Goal: Book appointment/travel/reservation

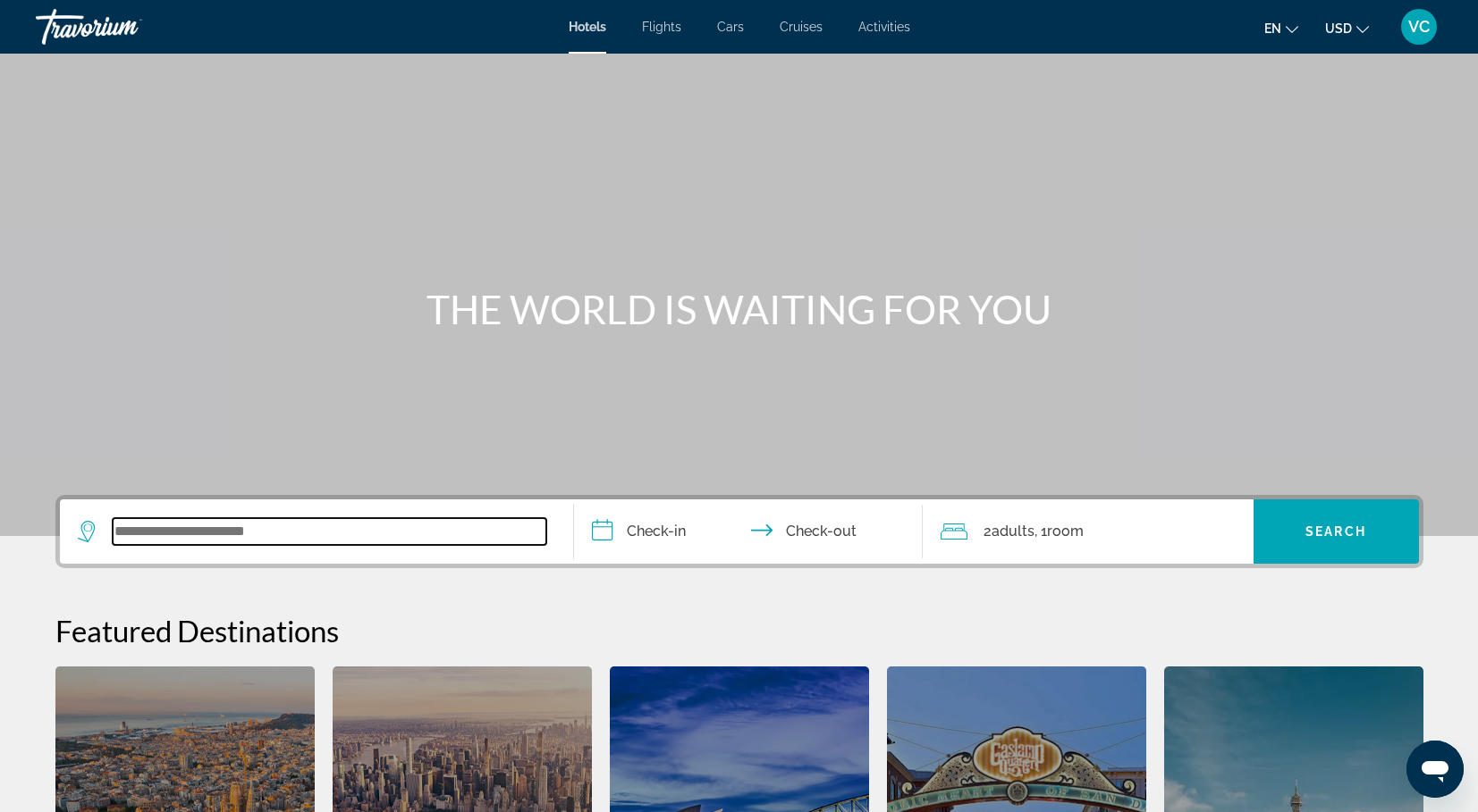
click at [425, 535] on input "Search widget" at bounding box center [329, 532] width 434 height 27
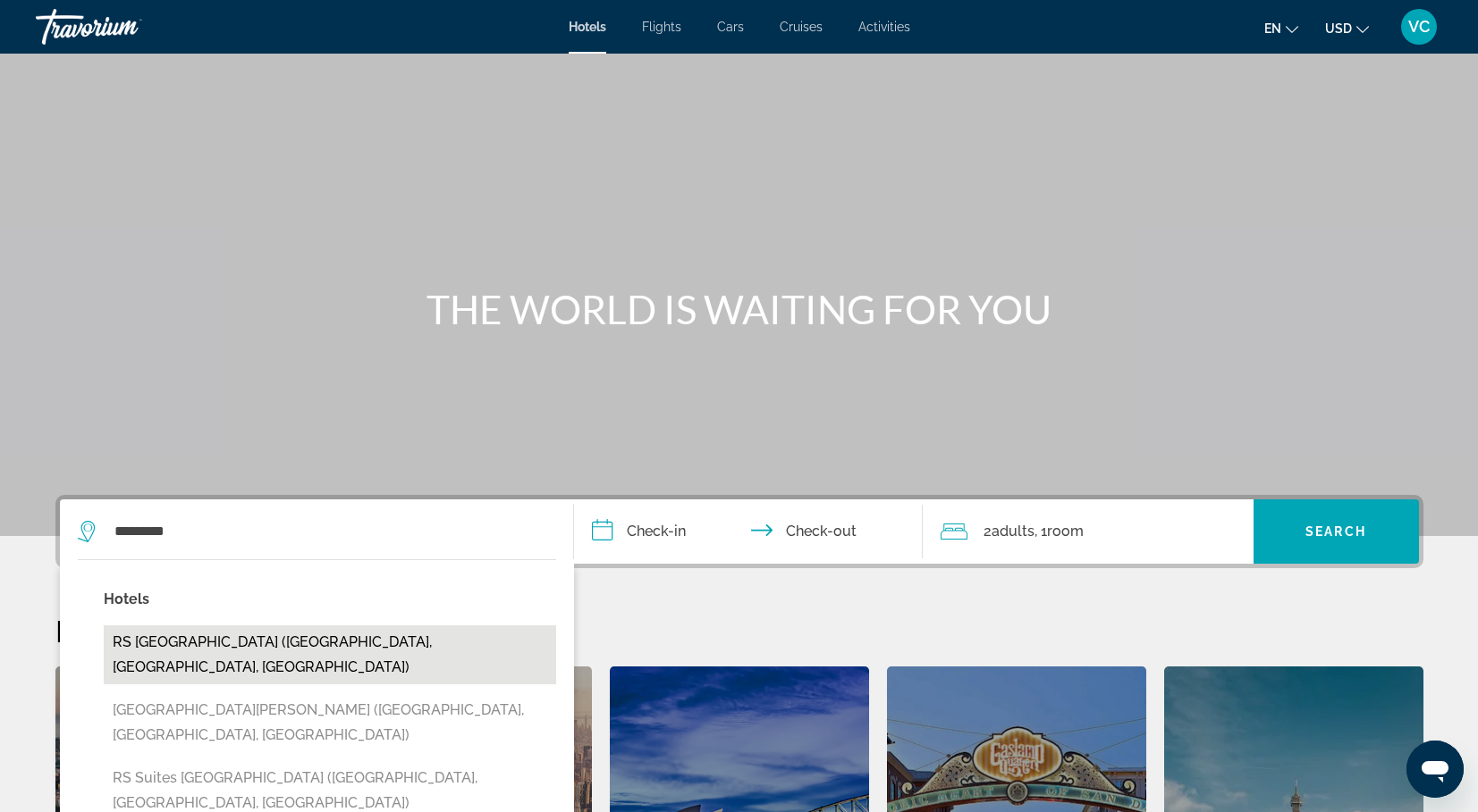
click at [480, 634] on button "RS Suites Fashion District (Toronto, ON, CA)" at bounding box center [330, 654] width 452 height 59
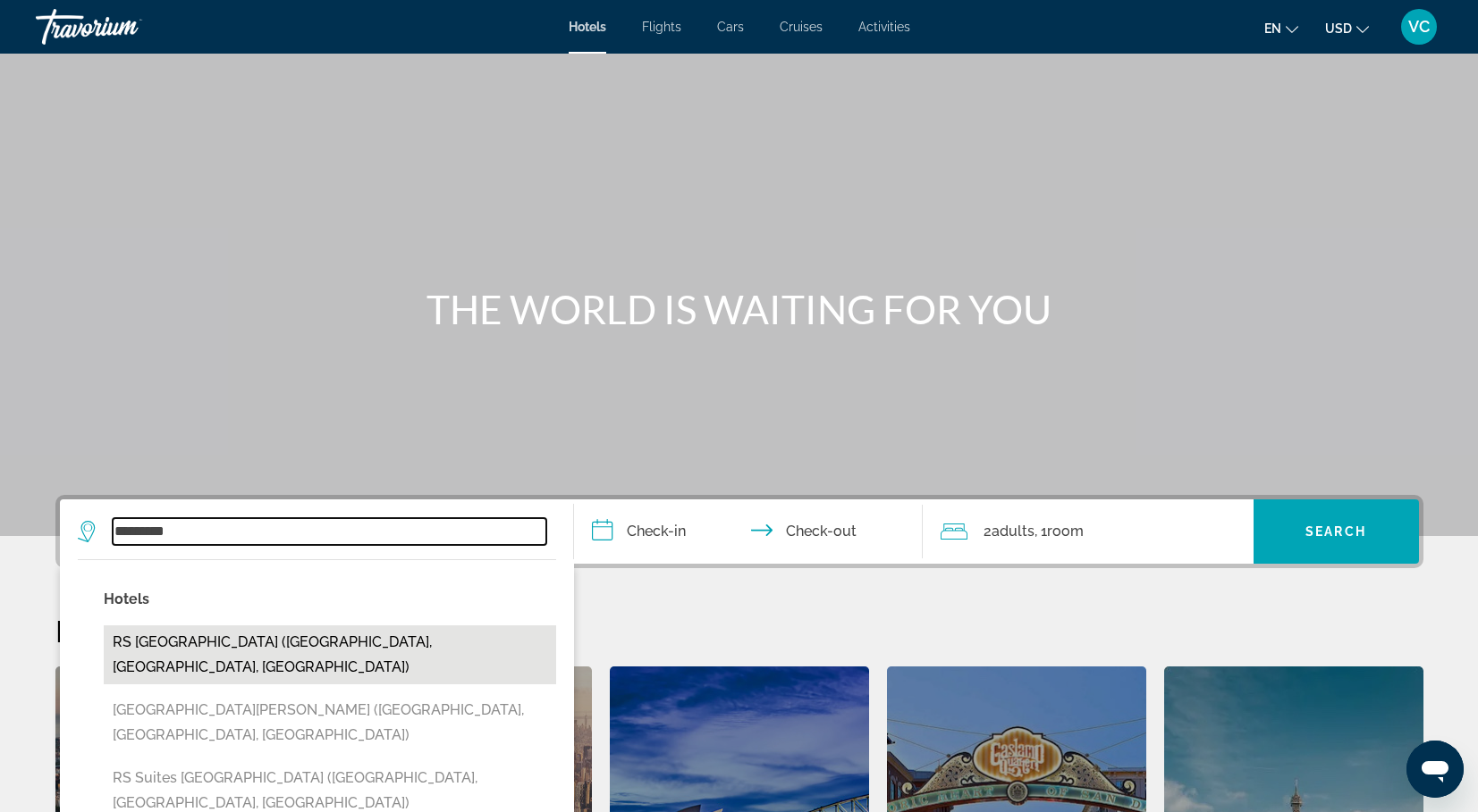
type input "**********"
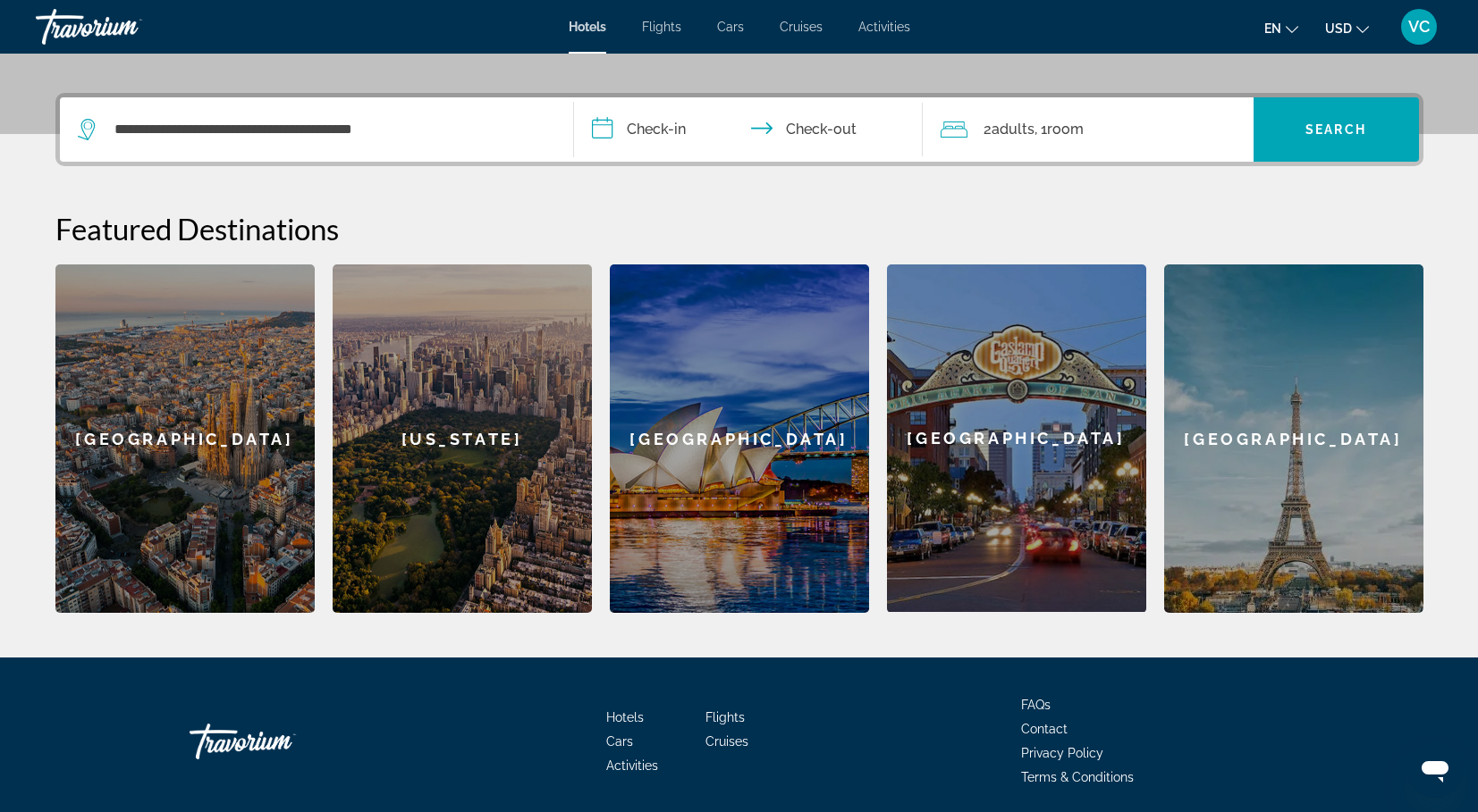
click at [663, 134] on input "**********" at bounding box center [752, 132] width 356 height 69
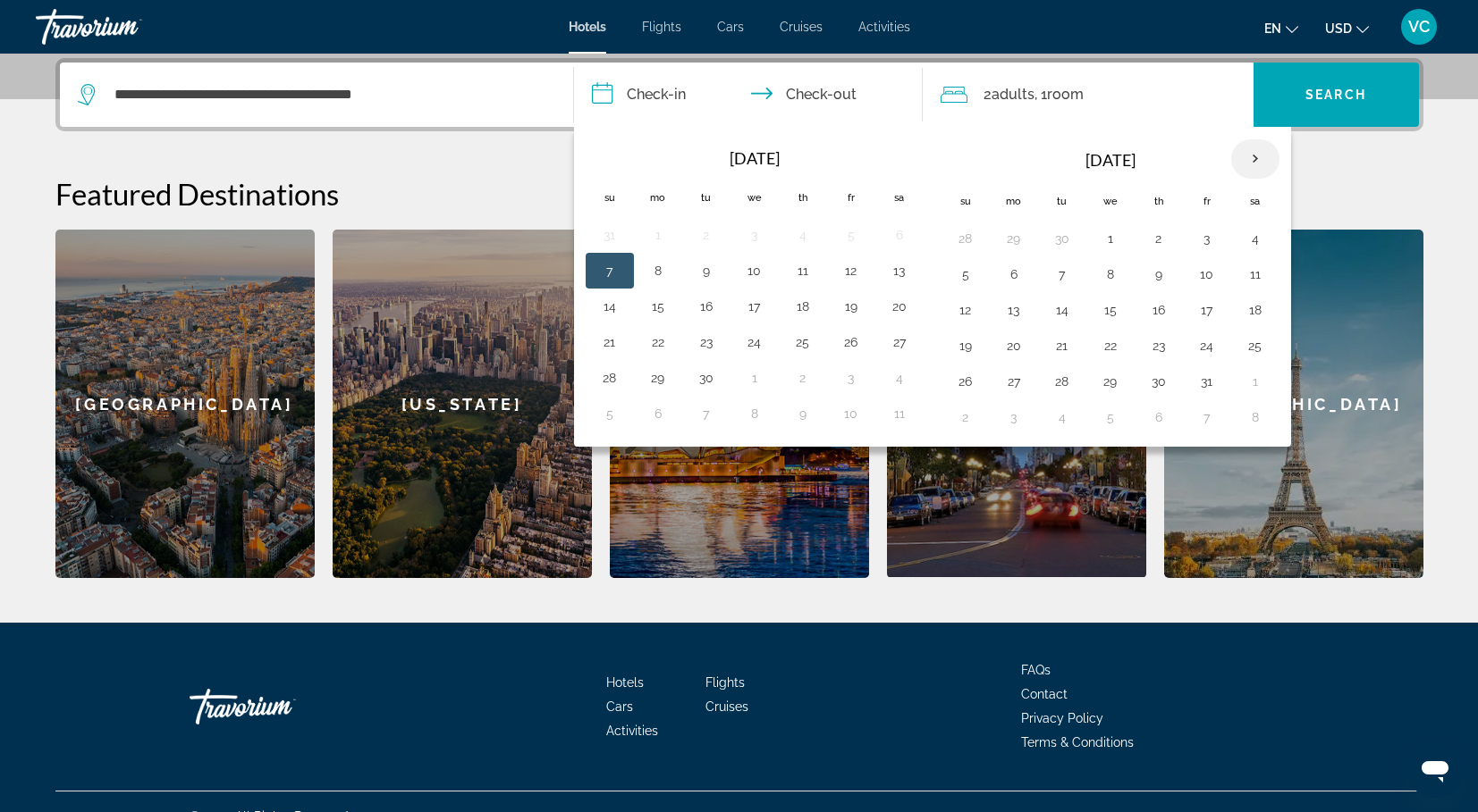
click at [1253, 151] on th "Next month" at bounding box center [1255, 159] width 48 height 39
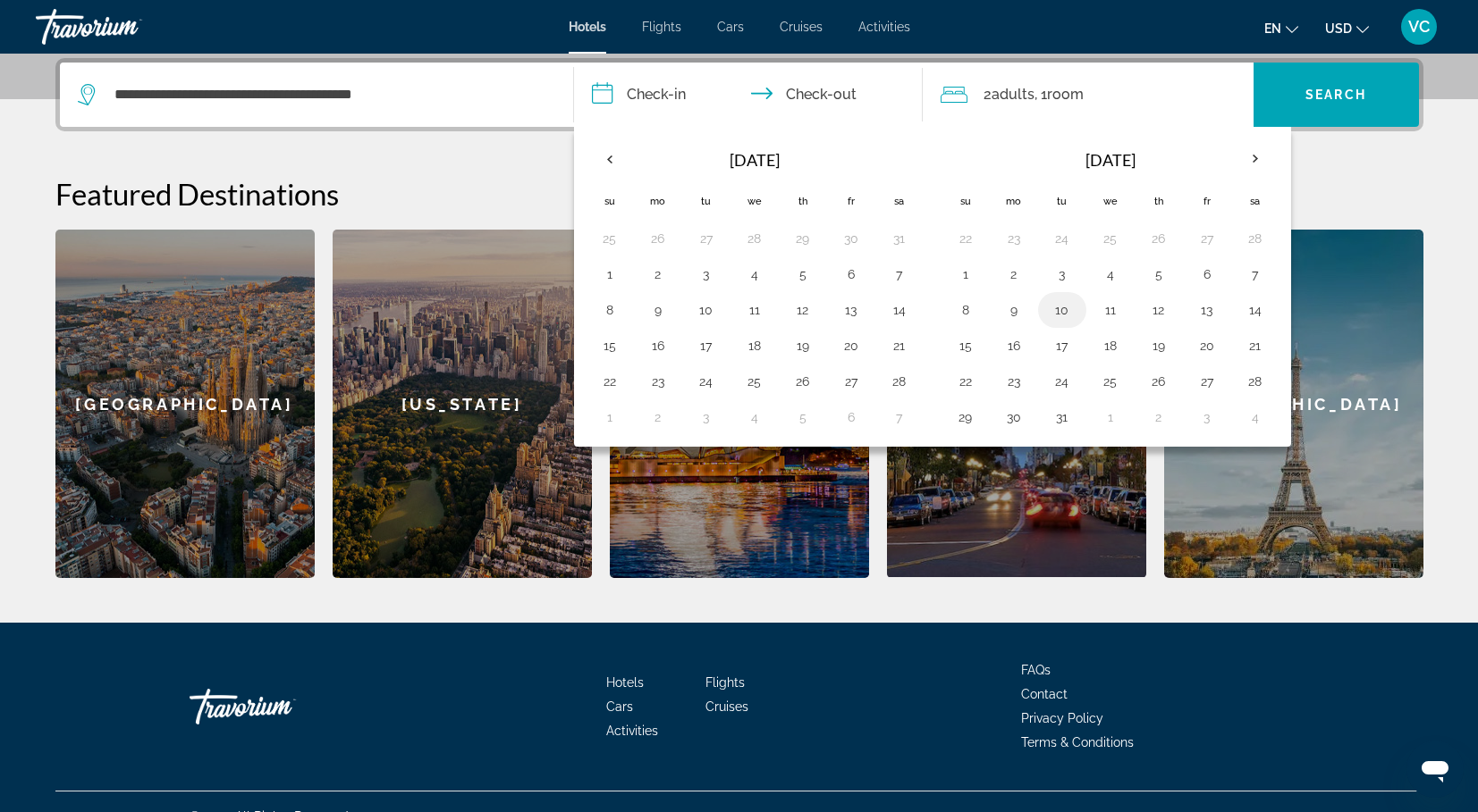
click at [1063, 317] on button "10" at bounding box center [1062, 310] width 29 height 25
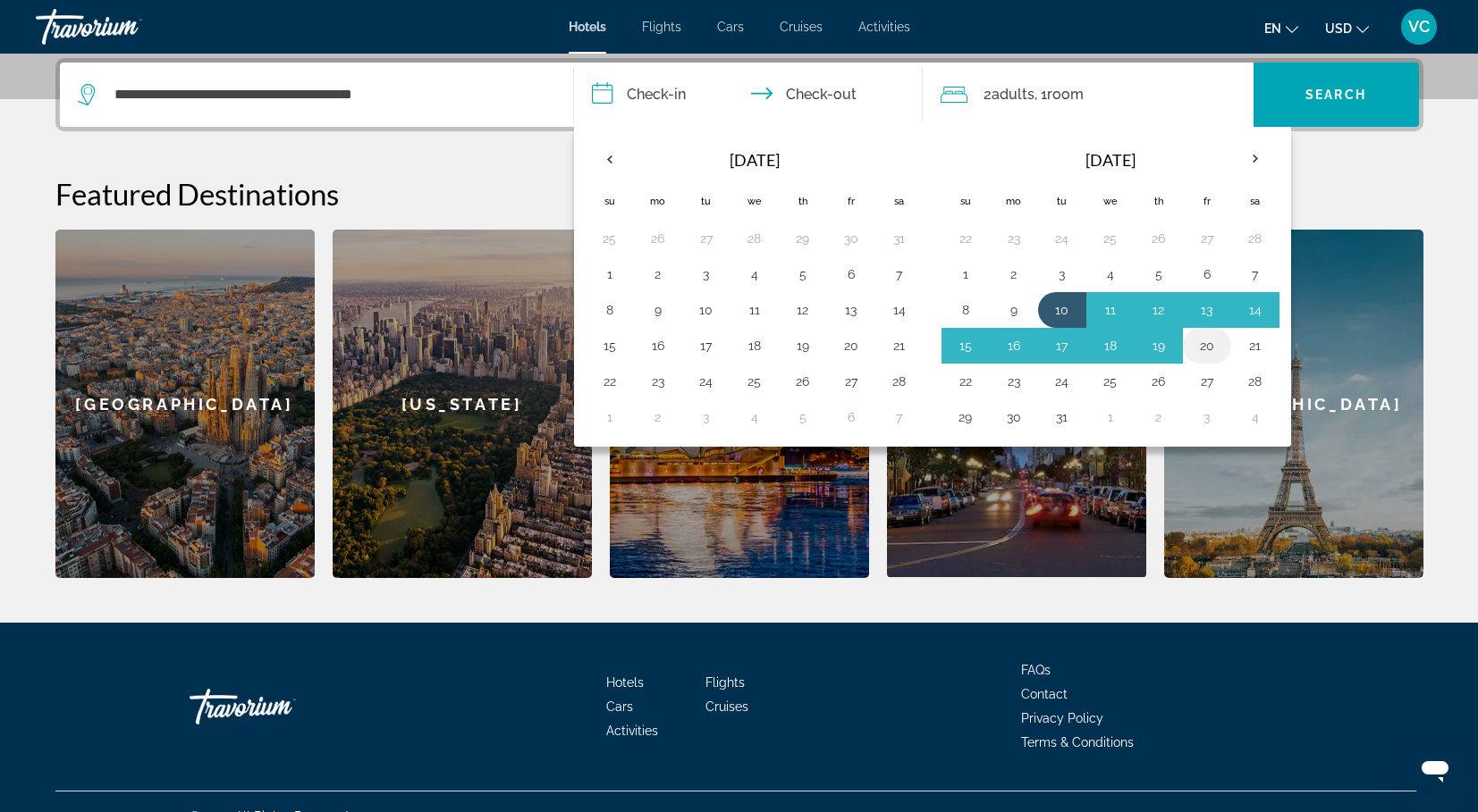
click at [1203, 347] on button "20" at bounding box center [1207, 346] width 29 height 25
type input "**********"
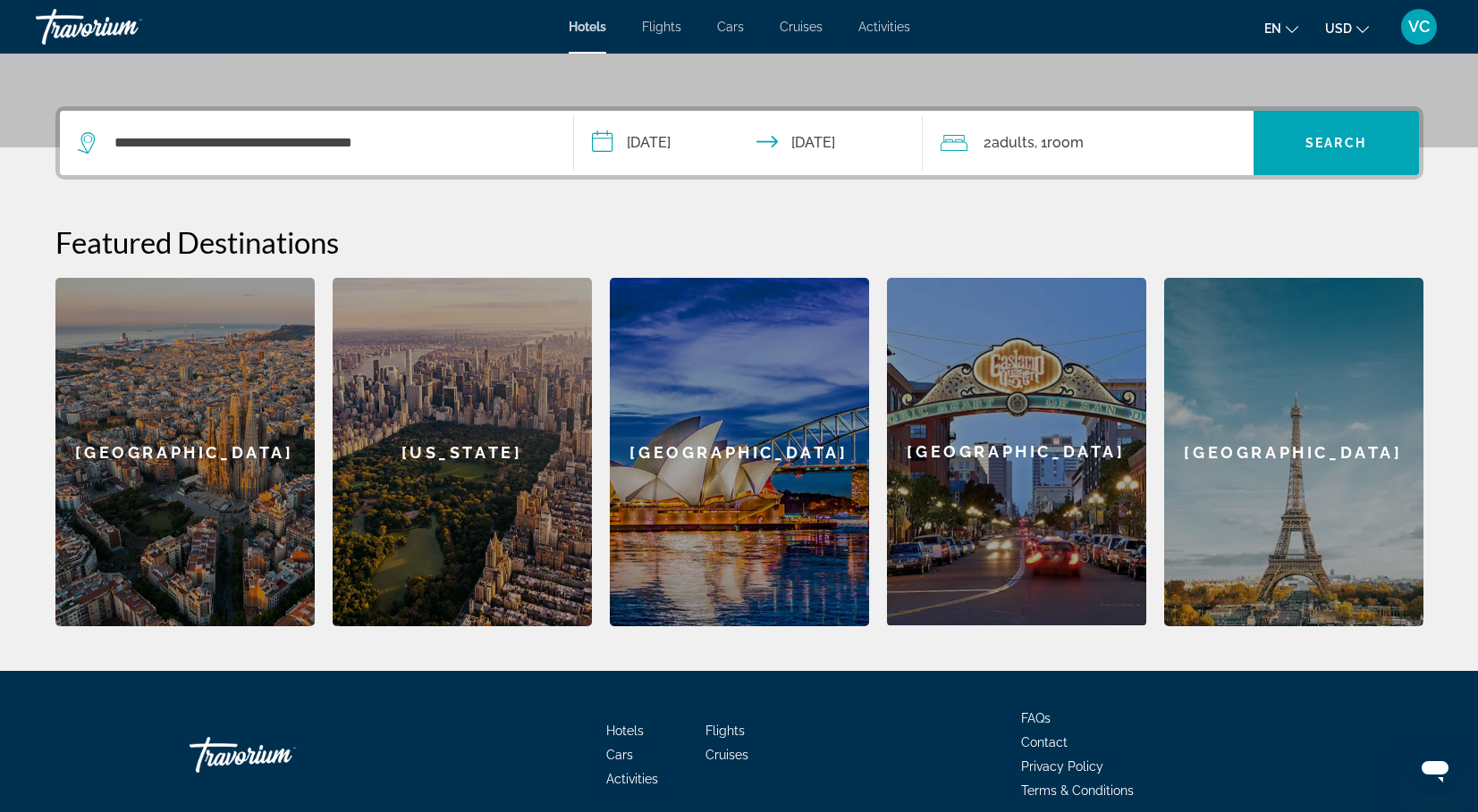
scroll to position [102, 0]
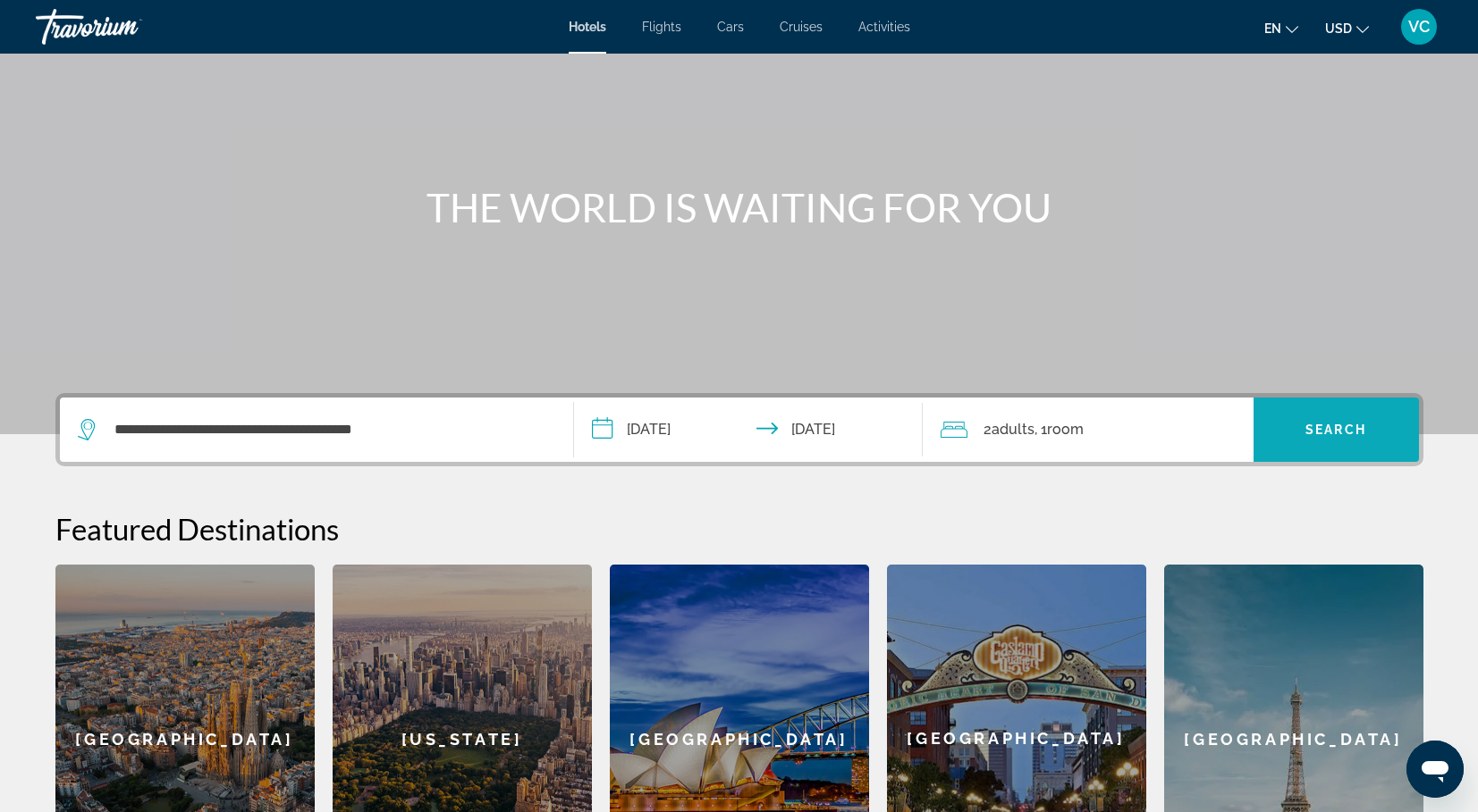
click at [1345, 443] on span "Search widget" at bounding box center [1336, 430] width 166 height 43
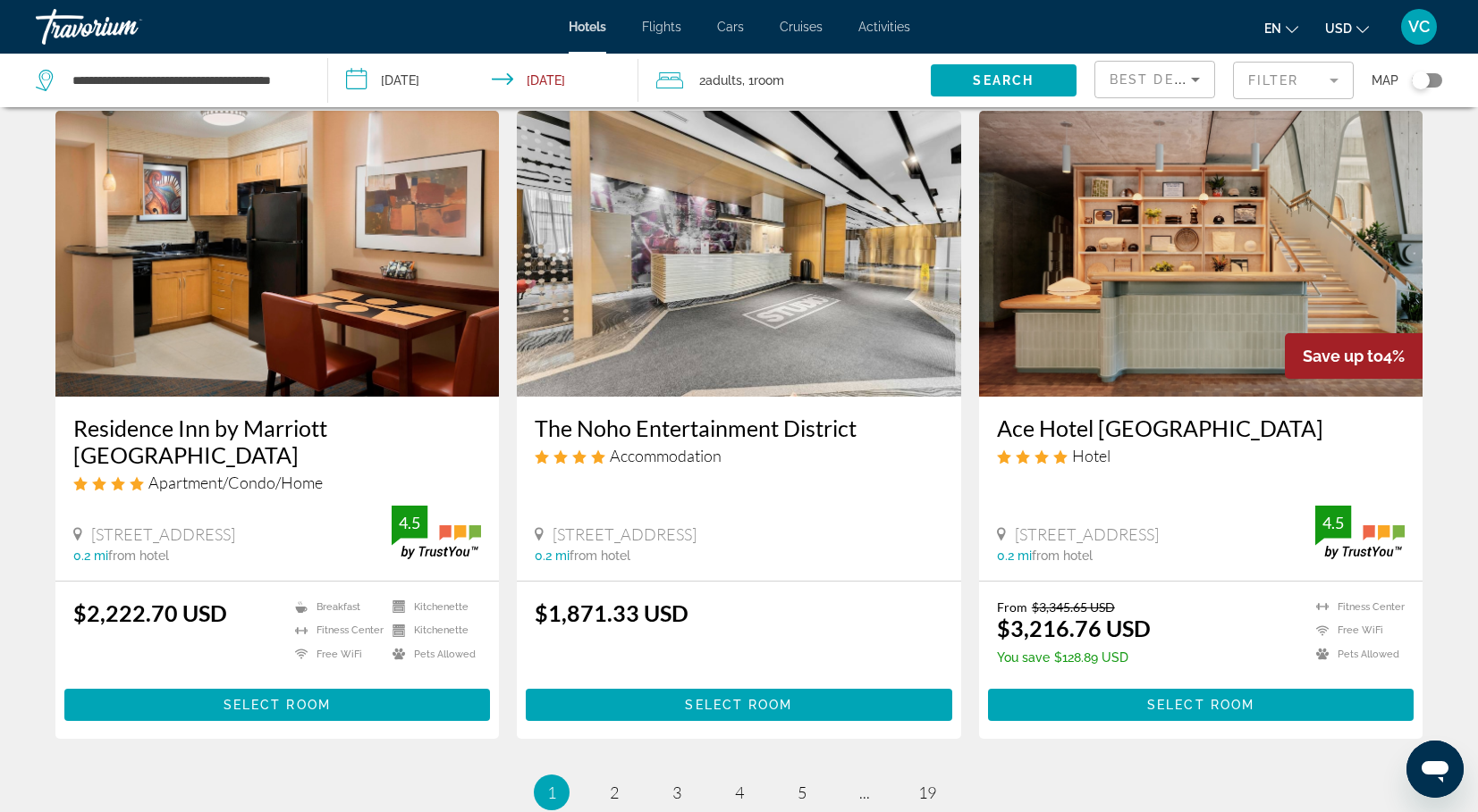
scroll to position [2247, 0]
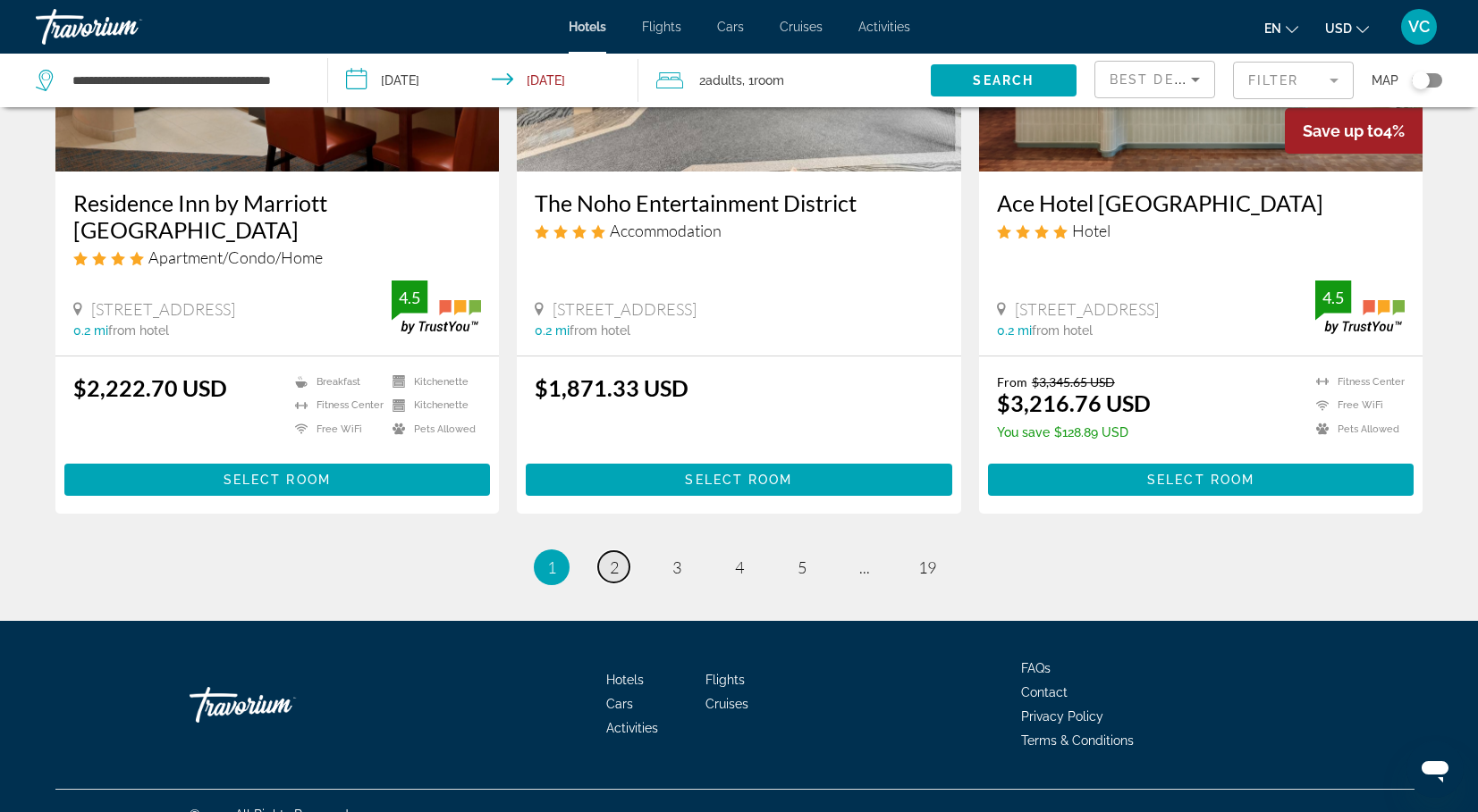
click at [608, 551] on link "page 2" at bounding box center [613, 567] width 32 height 32
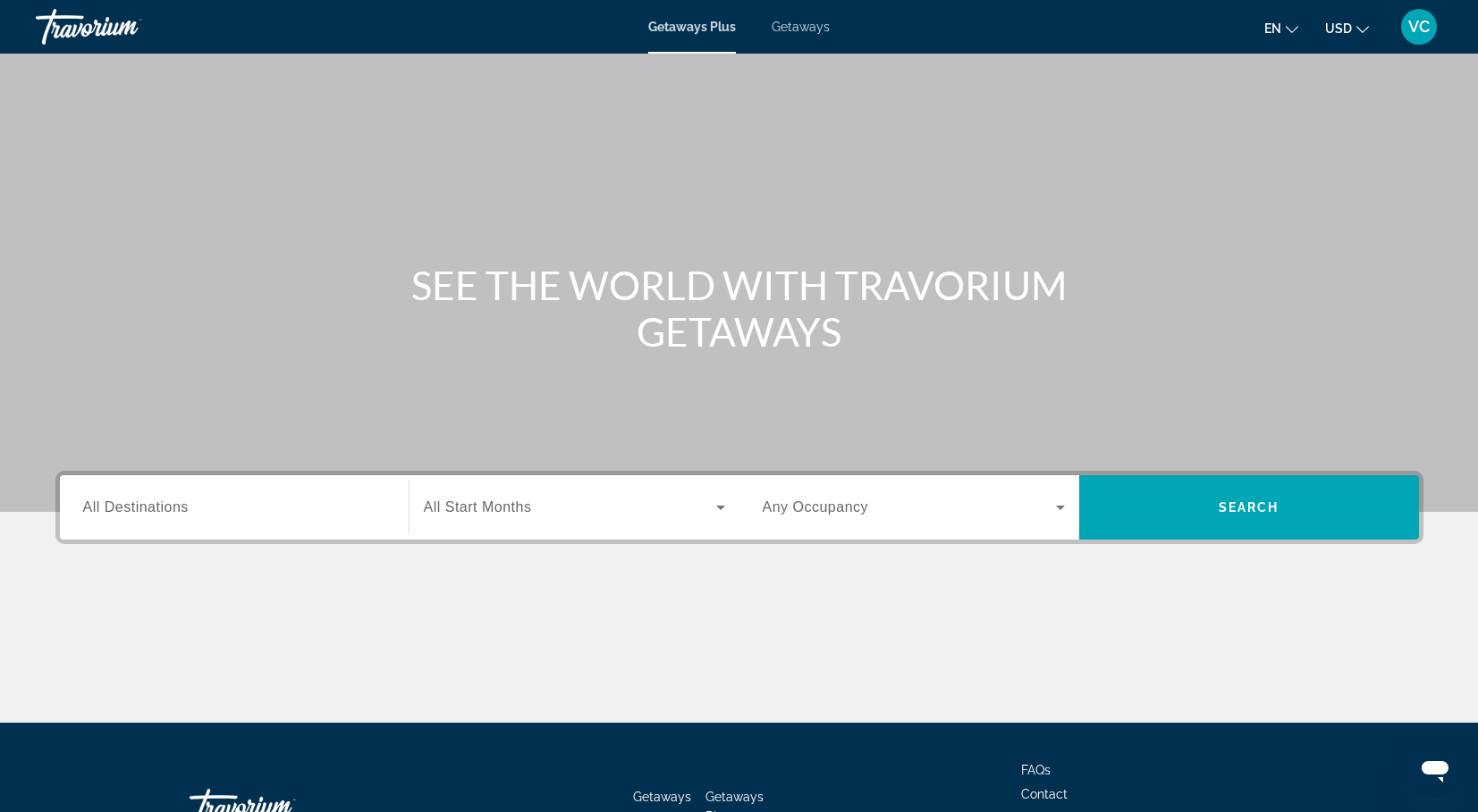
scroll to position [154, 0]
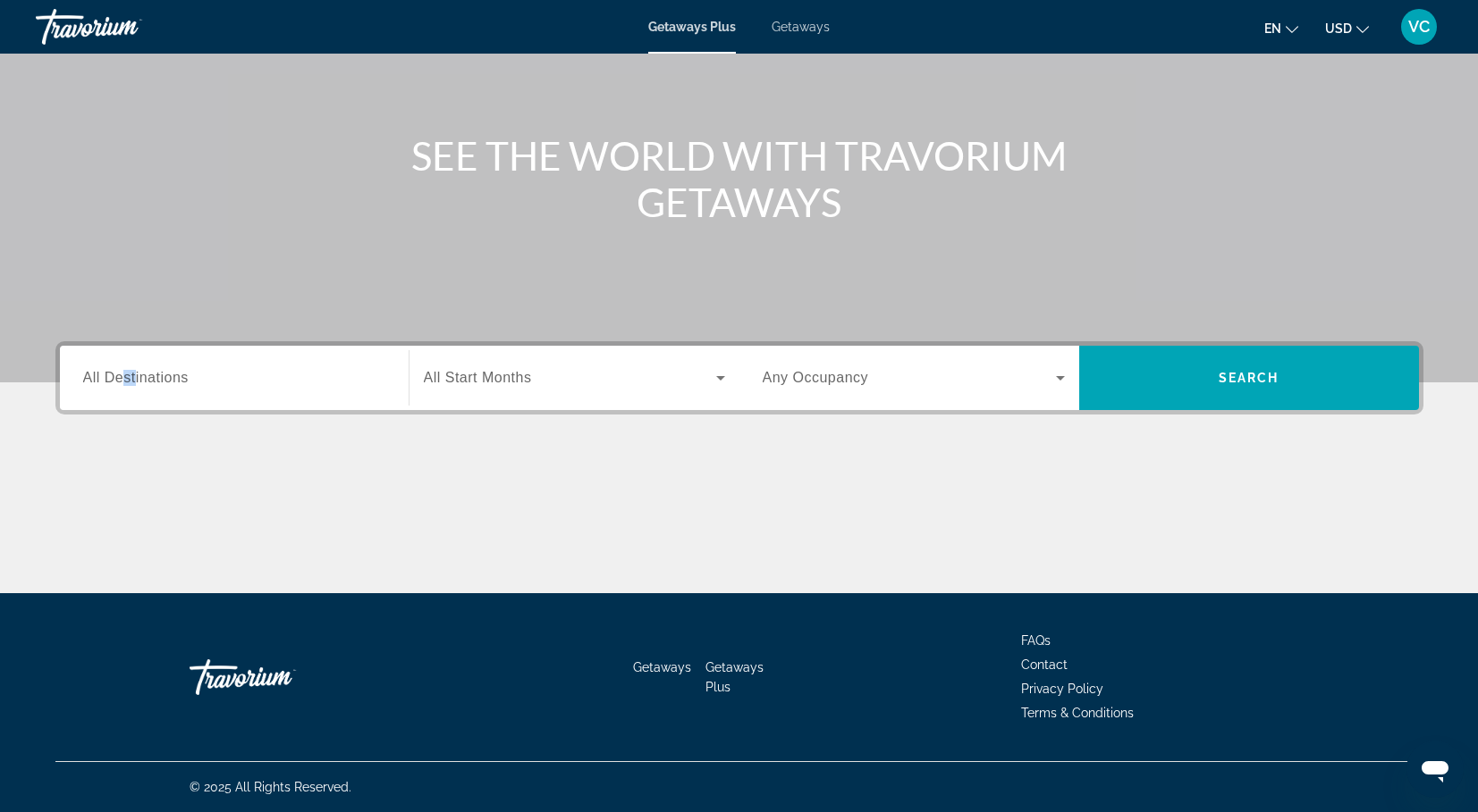
click at [137, 370] on span "All Destinations" at bounding box center [136, 378] width 106 height 15
click at [137, 370] on input "Destination All Destinations" at bounding box center [234, 379] width 302 height 21
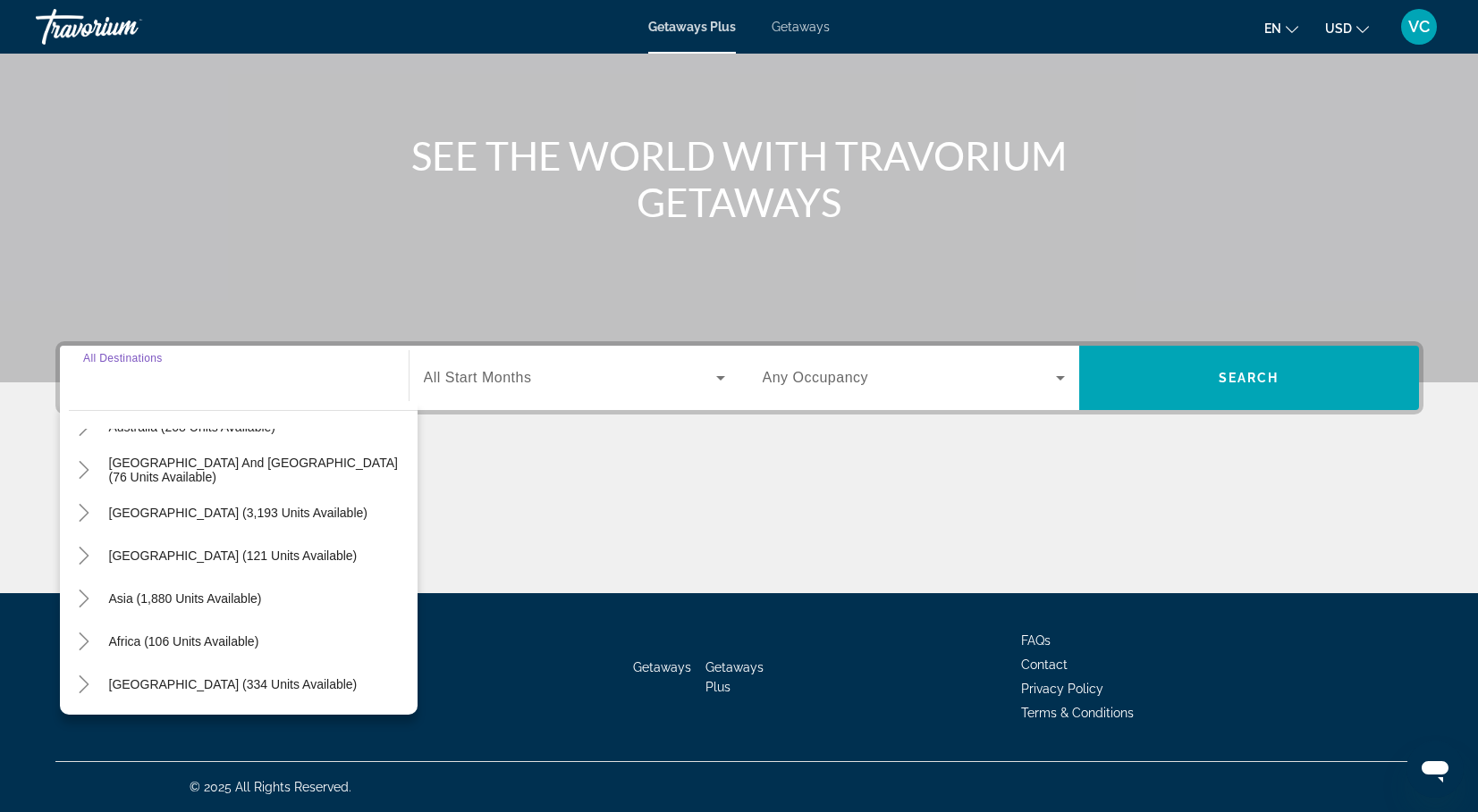
scroll to position [0, 0]
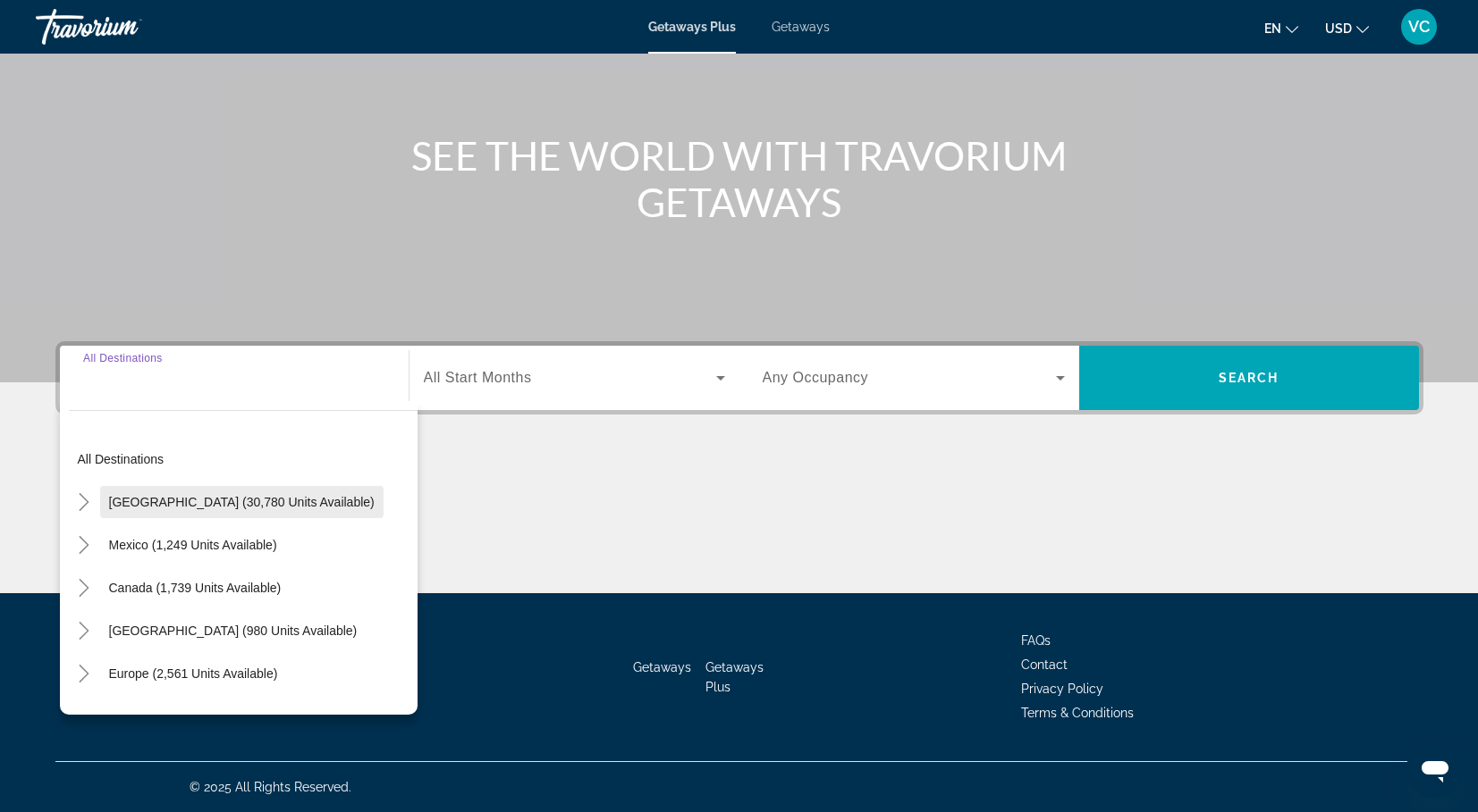
click at [321, 507] on span "Search widget" at bounding box center [242, 502] width 283 height 43
type input "**********"
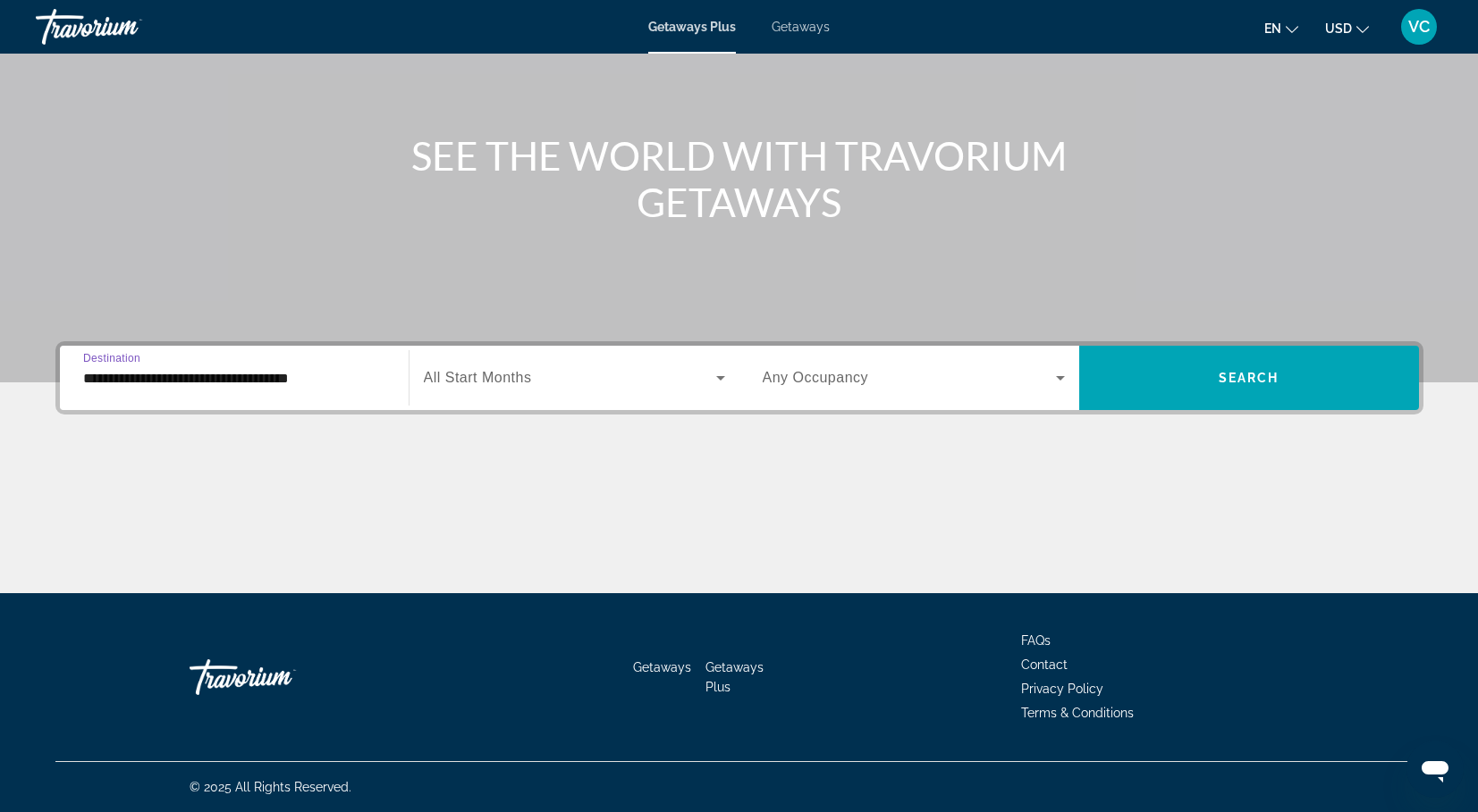
click at [548, 386] on span "Search widget" at bounding box center [570, 378] width 293 height 21
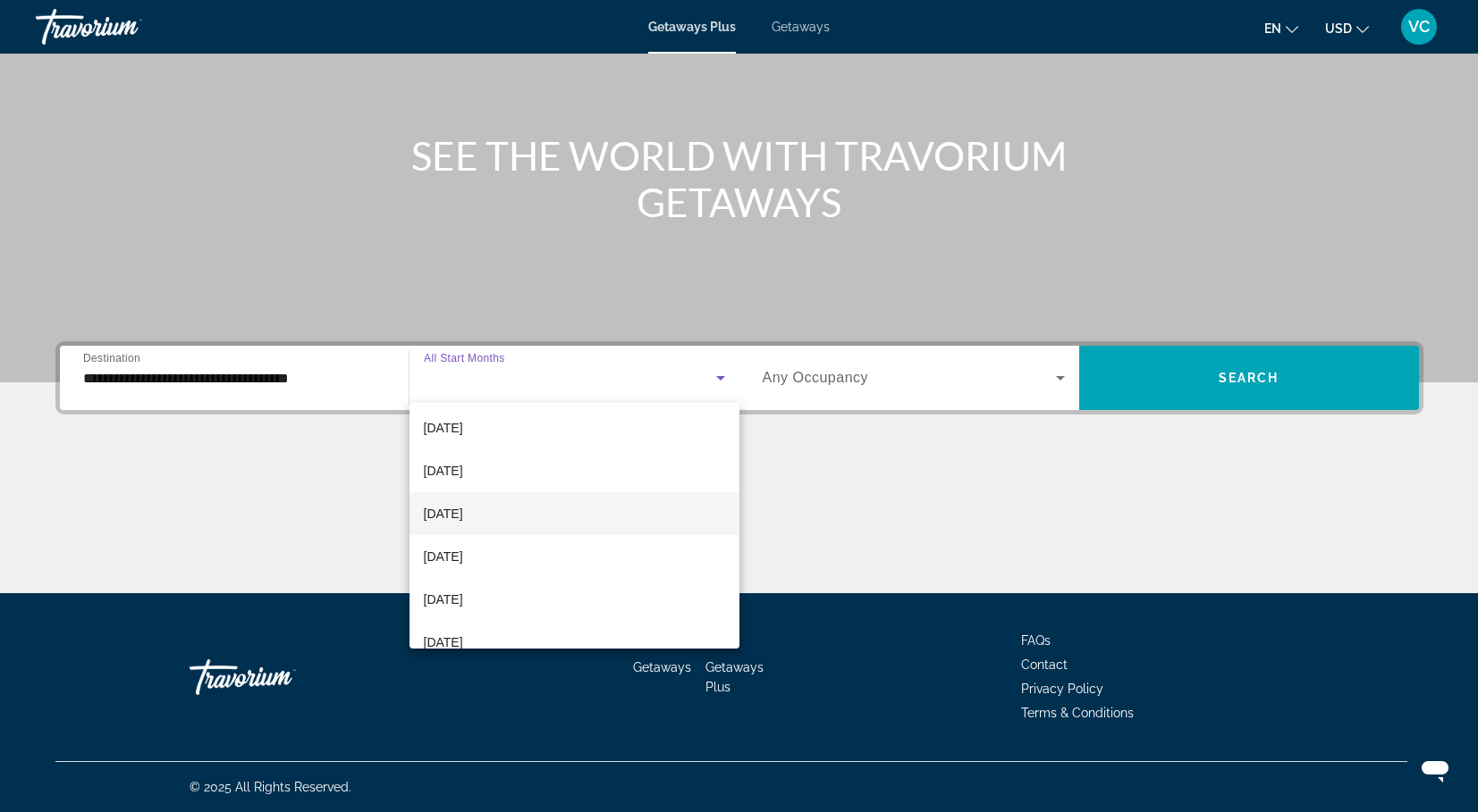
scroll to position [343, 0]
click at [584, 482] on mat-option "[DATE]" at bounding box center [573, 475] width 330 height 43
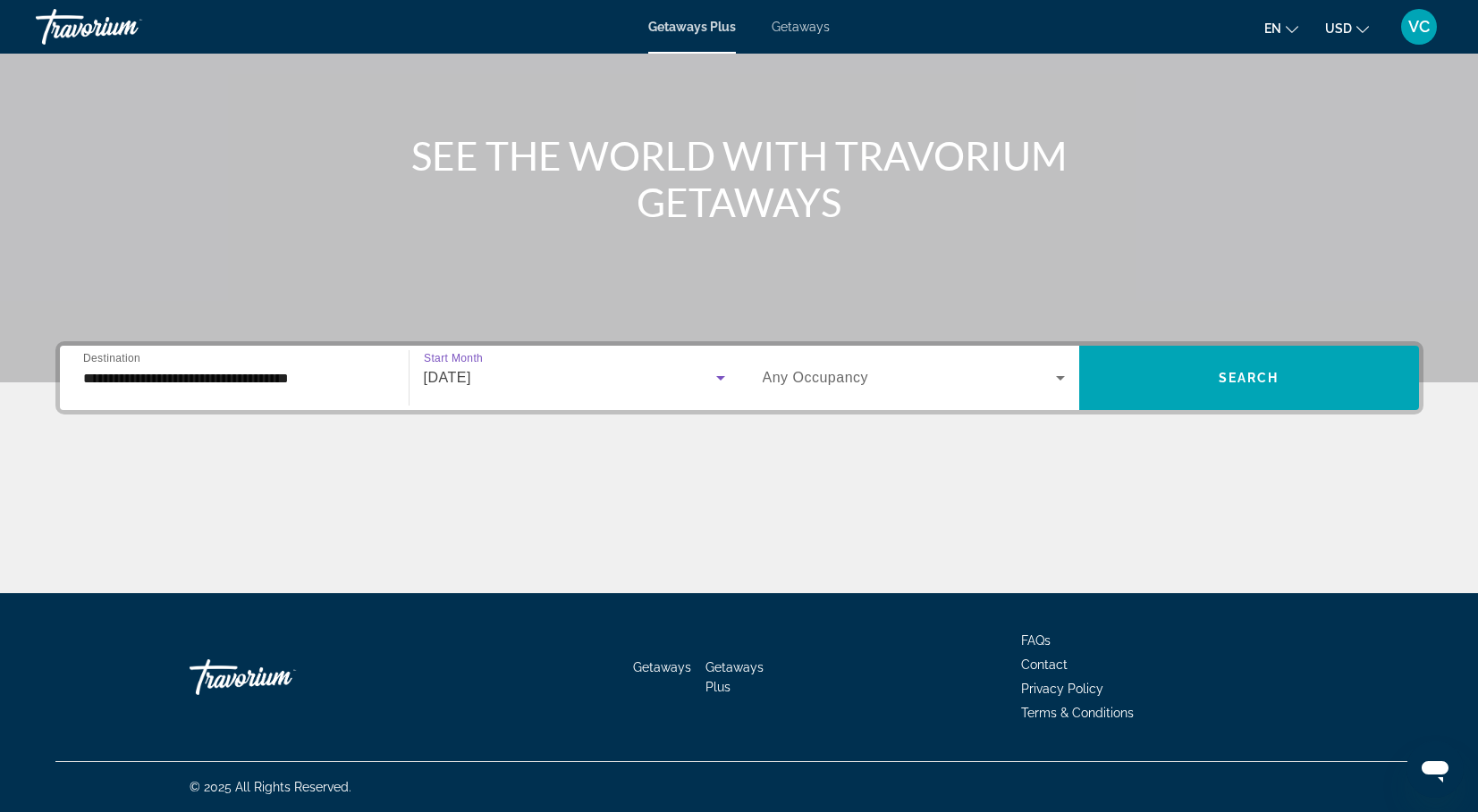
click at [857, 382] on span "Any Occupancy" at bounding box center [815, 378] width 107 height 15
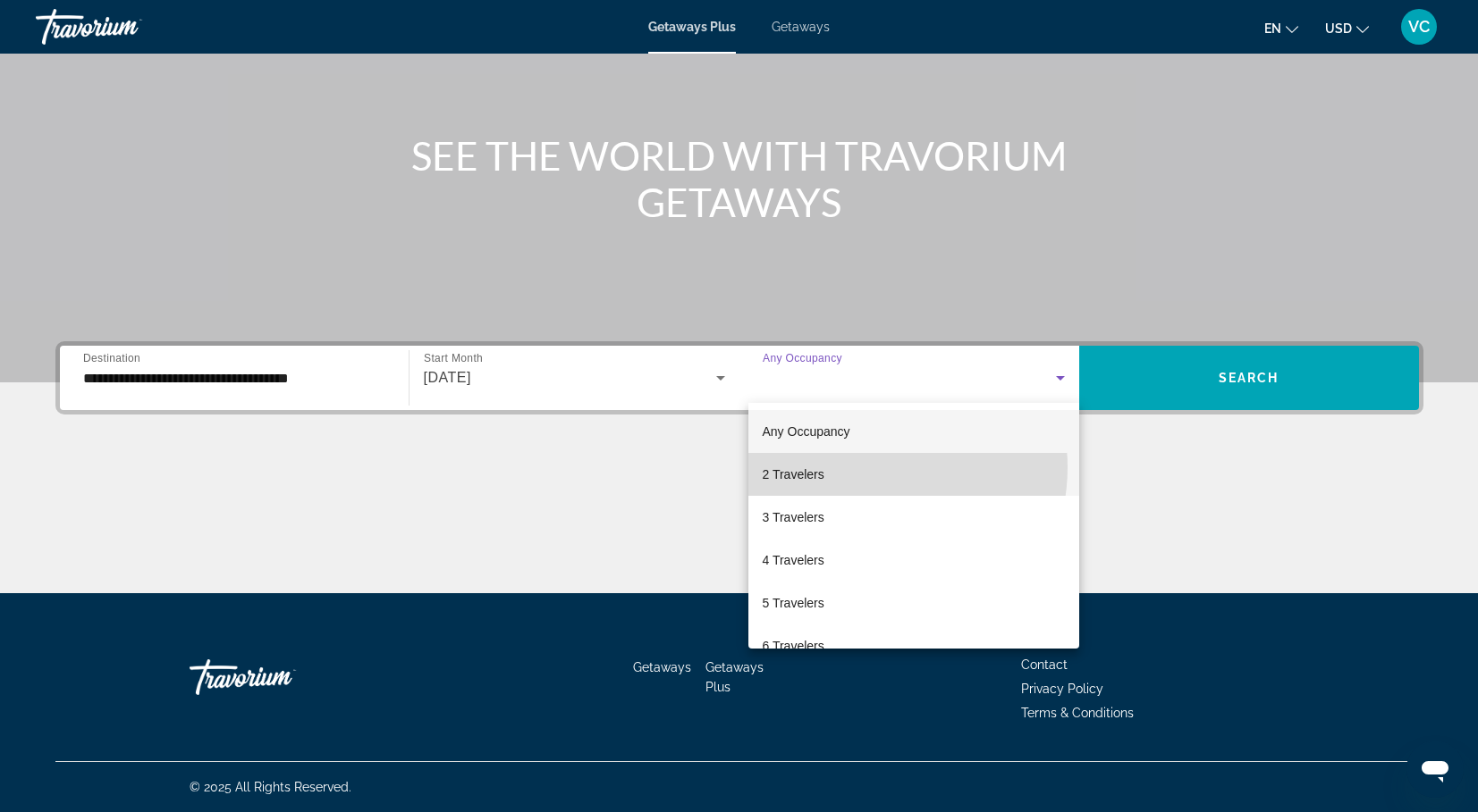
click at [869, 468] on mat-option "2 Travelers" at bounding box center [914, 474] width 331 height 43
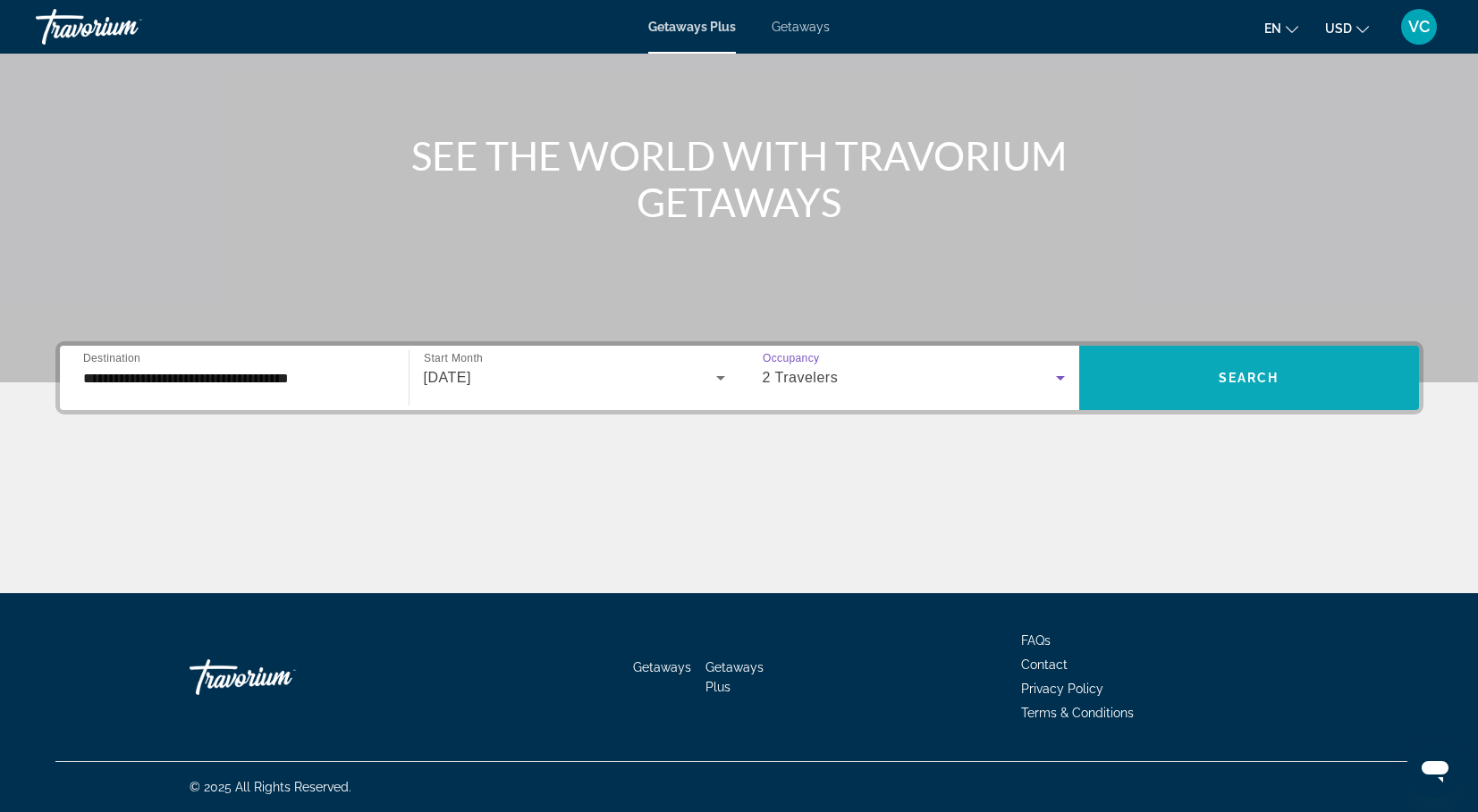
click at [1183, 365] on span "Search widget" at bounding box center [1248, 378] width 340 height 43
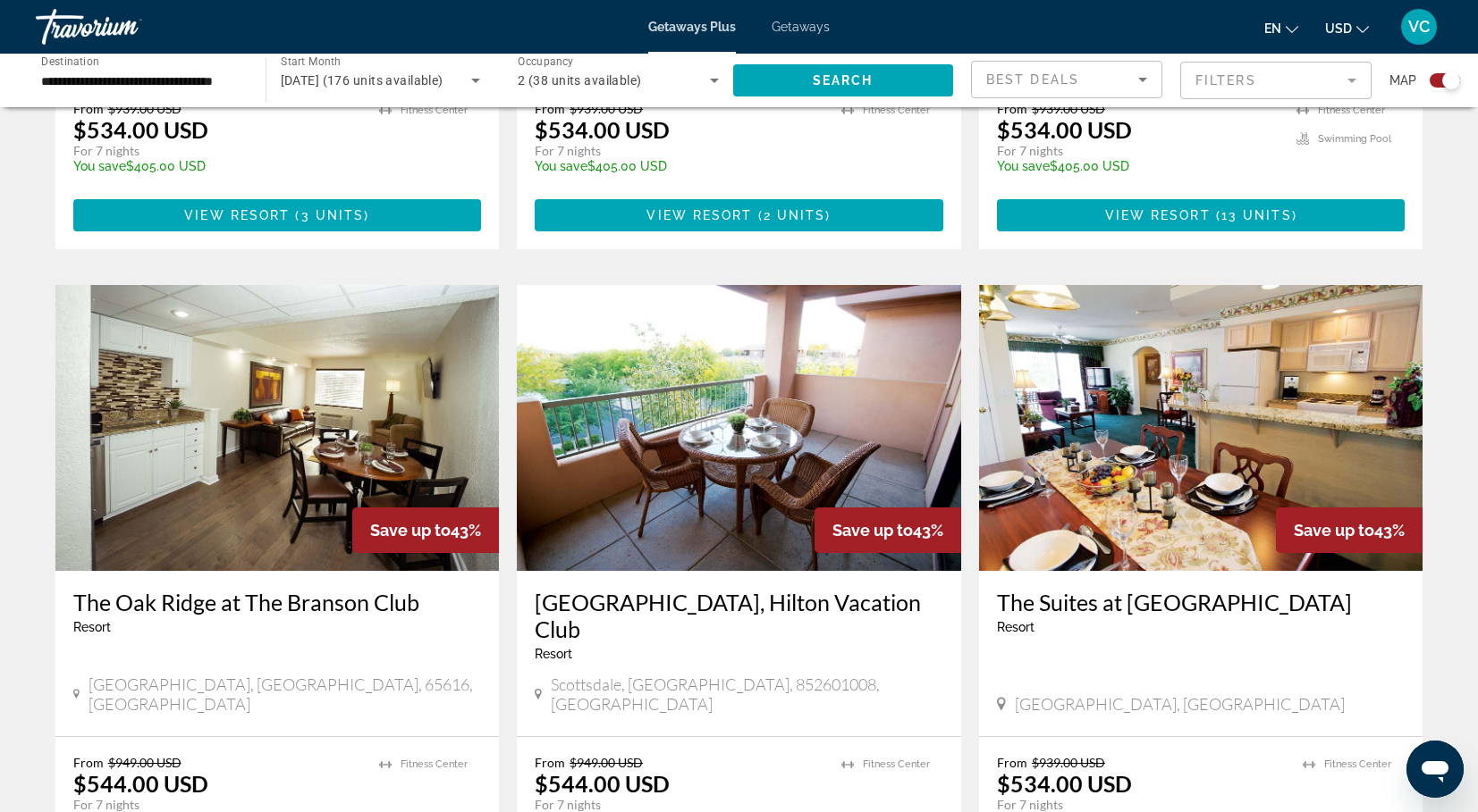
scroll to position [2687, 0]
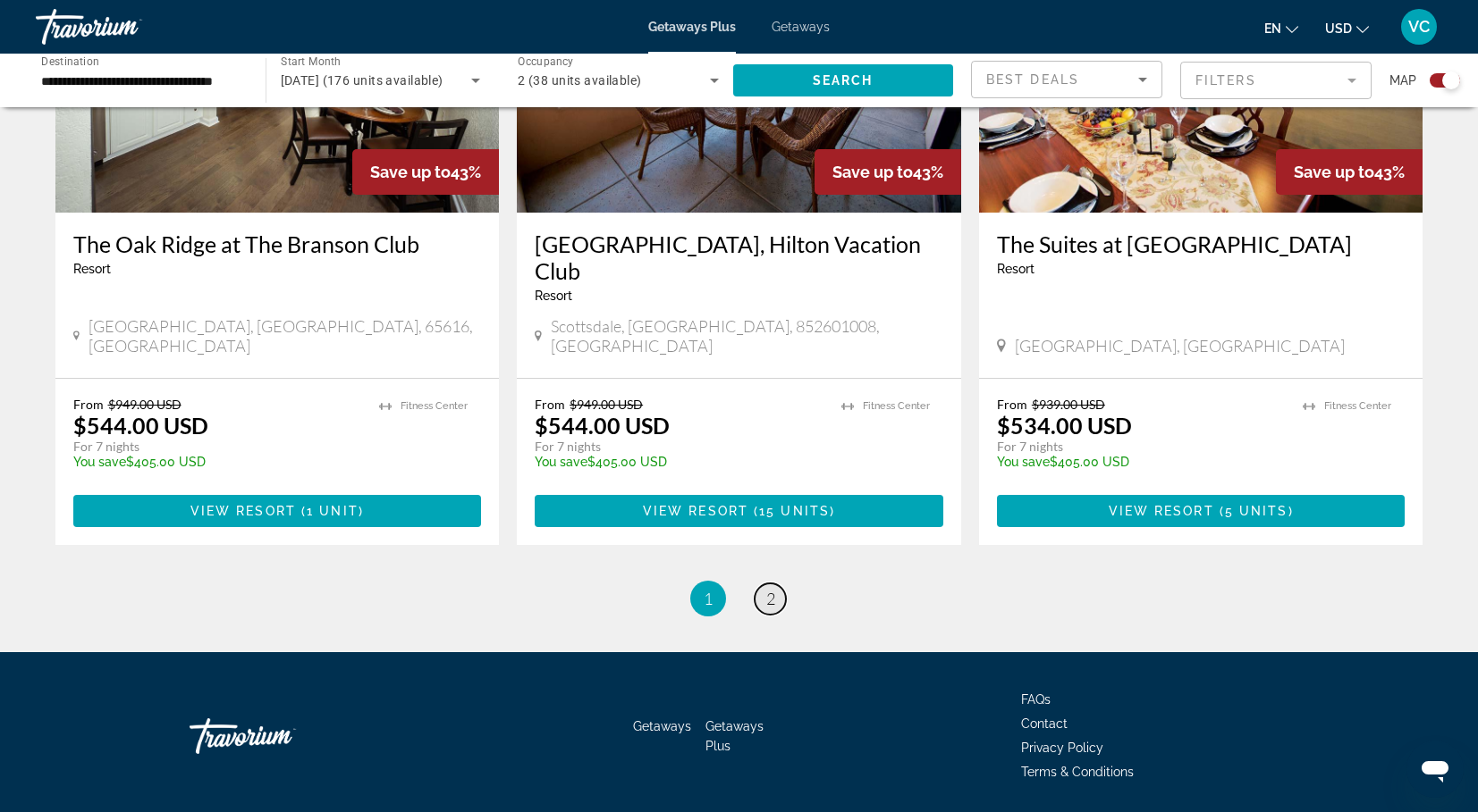
click at [772, 589] on span "2" at bounding box center [770, 598] width 9 height 19
